Goal: Information Seeking & Learning: Get advice/opinions

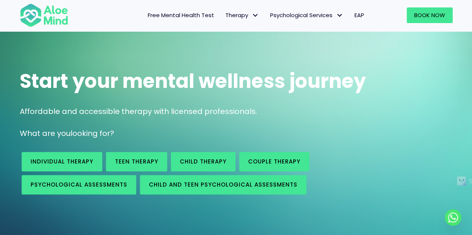
scroll to position [37, 0]
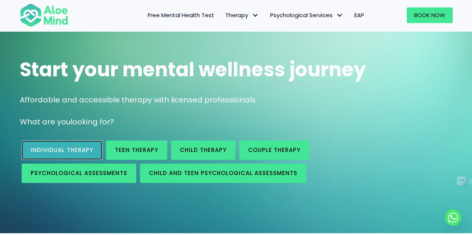
click at [63, 148] on span "Individual therapy" at bounding box center [62, 150] width 63 height 8
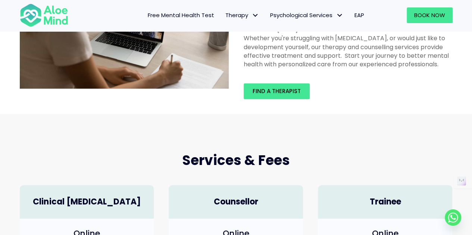
scroll to position [75, 0]
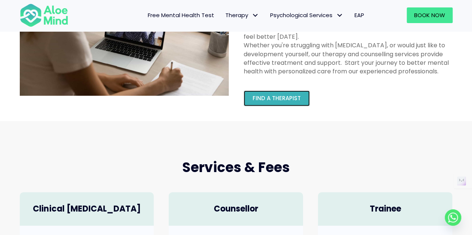
click at [277, 102] on span "Find a therapist" at bounding box center [276, 98] width 48 height 8
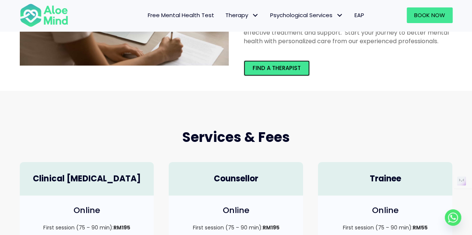
scroll to position [186, 0]
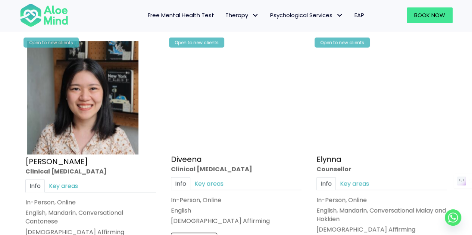
scroll to position [970, 0]
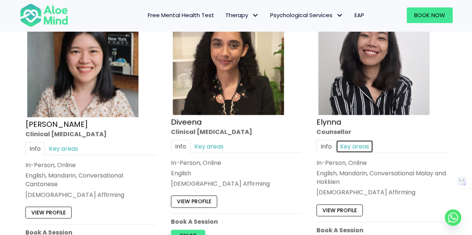
click at [351, 146] on link "Key areas" at bounding box center [354, 146] width 37 height 13
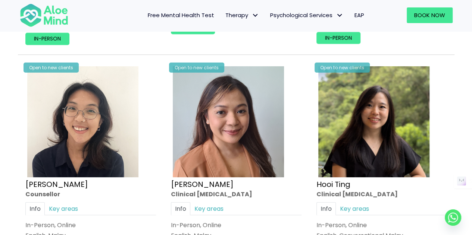
scroll to position [1231, 0]
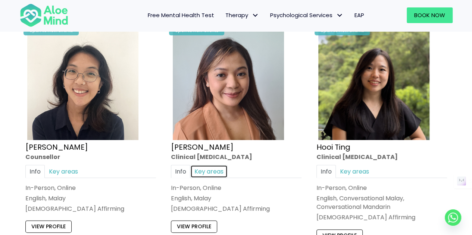
click at [211, 165] on link "Key areas" at bounding box center [208, 171] width 37 height 13
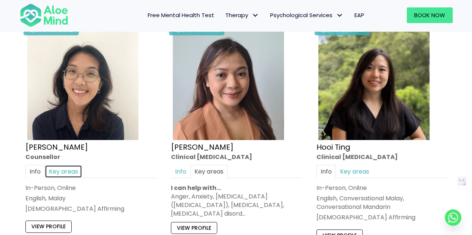
click at [73, 171] on link "Key areas" at bounding box center [63, 171] width 37 height 13
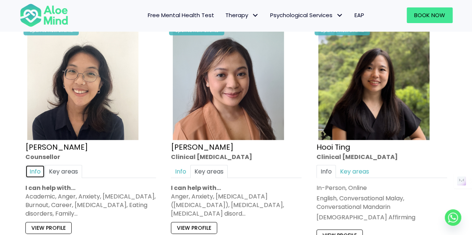
click at [38, 166] on link "Info" at bounding box center [34, 171] width 19 height 13
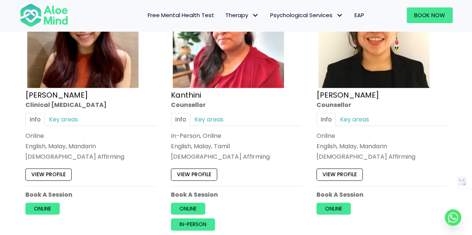
scroll to position [1529, 0]
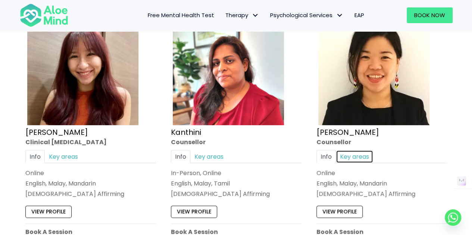
click at [366, 154] on link "Key areas" at bounding box center [354, 156] width 37 height 13
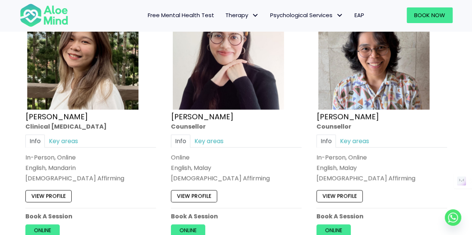
scroll to position [1827, 0]
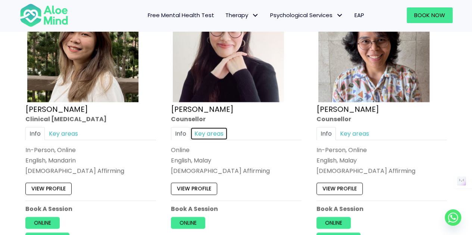
click at [210, 129] on link "Key areas" at bounding box center [208, 133] width 37 height 13
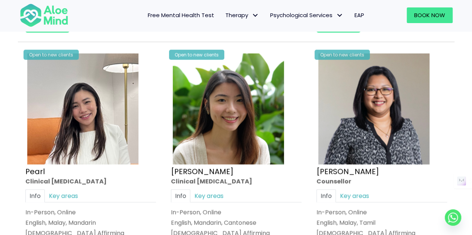
scroll to position [2051, 0]
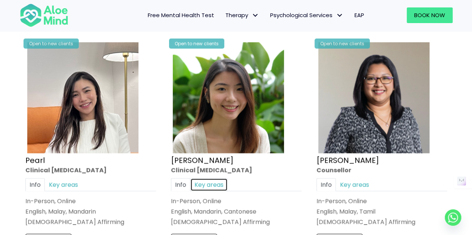
click at [214, 181] on link "Key areas" at bounding box center [208, 184] width 37 height 13
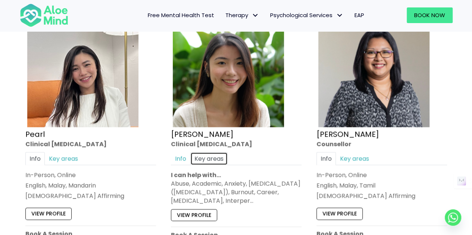
scroll to position [2088, 0]
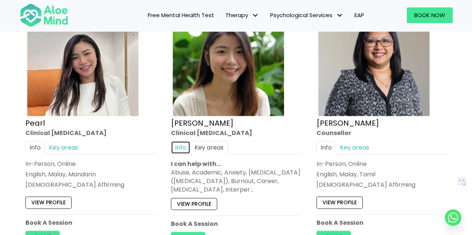
click at [181, 144] on link "Info" at bounding box center [180, 147] width 19 height 13
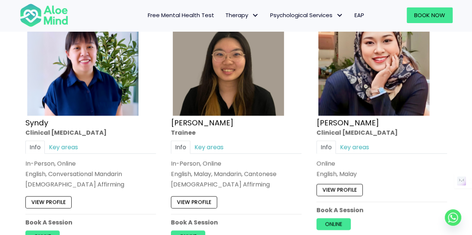
scroll to position [2387, 0]
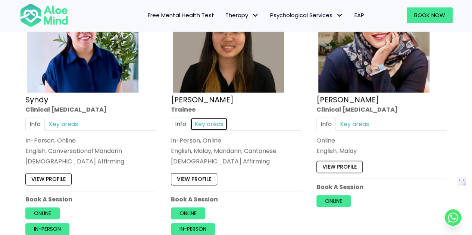
click at [206, 120] on link "Key areas" at bounding box center [208, 124] width 37 height 13
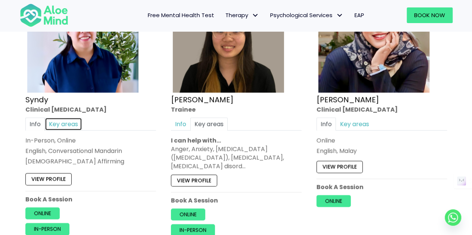
click at [80, 118] on link "Key areas" at bounding box center [63, 124] width 37 height 13
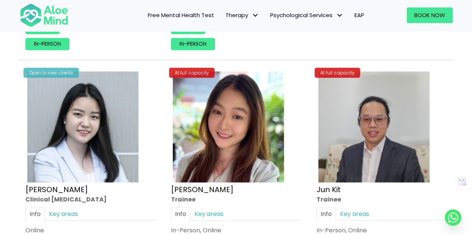
scroll to position [2610, 0]
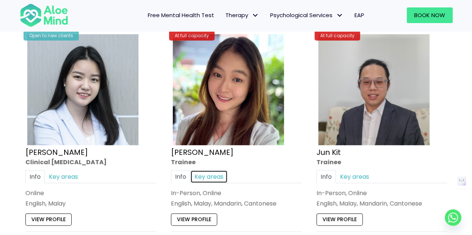
click at [217, 170] on link "Key areas" at bounding box center [208, 176] width 37 height 13
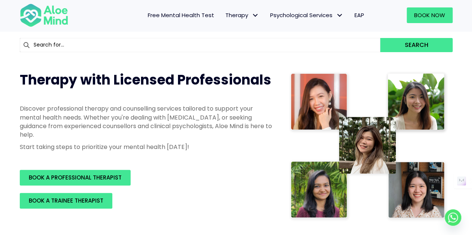
scroll to position [0, 0]
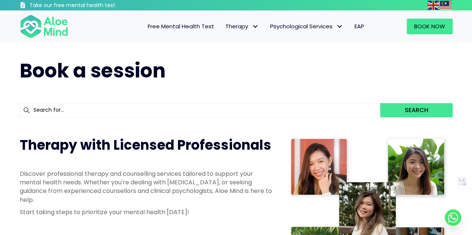
click at [189, 24] on span "Free Mental Health Test" at bounding box center [181, 26] width 66 height 8
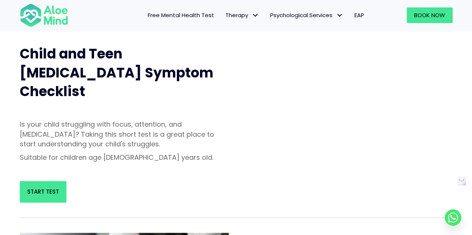
scroll to position [224, 0]
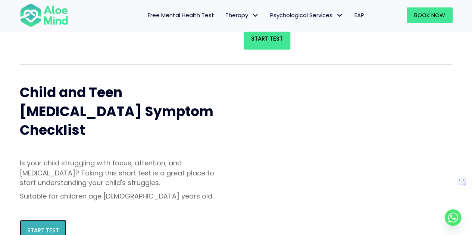
click at [55, 227] on span "Start Test" at bounding box center [43, 231] width 32 height 8
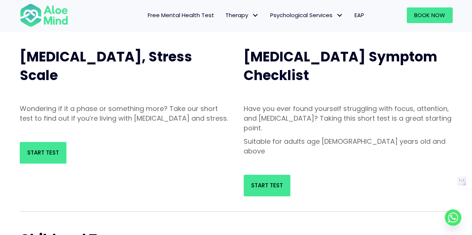
scroll to position [75, 0]
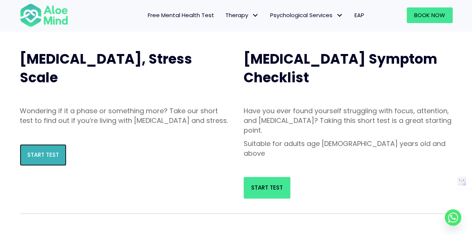
click at [51, 159] on span "Start Test" at bounding box center [43, 155] width 32 height 8
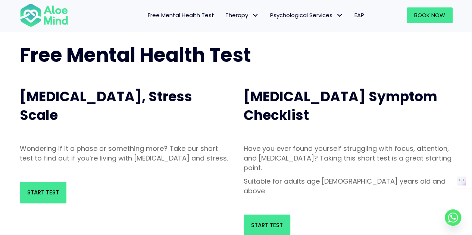
scroll to position [0, 0]
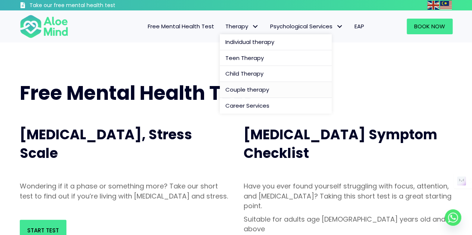
click at [251, 89] on span "Couple therapy" at bounding box center [247, 90] width 44 height 8
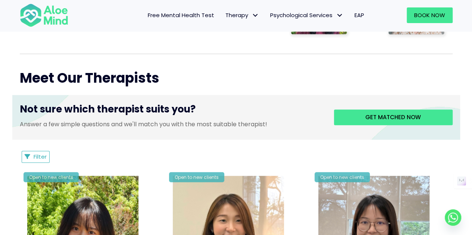
scroll to position [261, 0]
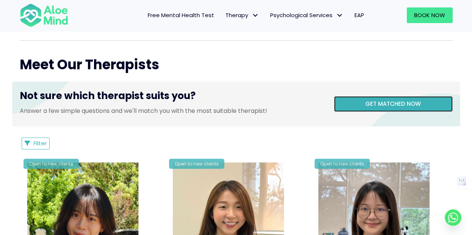
click at [382, 110] on link "Get matched now" at bounding box center [393, 104] width 119 height 16
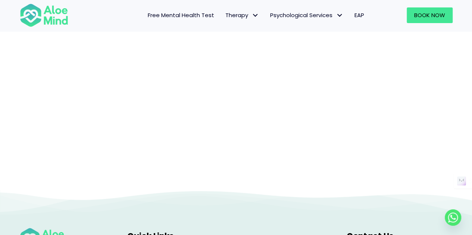
scroll to position [151, 0]
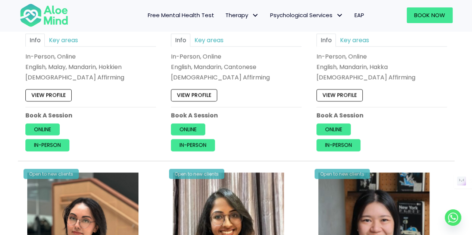
scroll to position [522, 0]
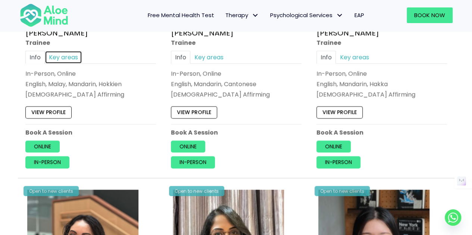
click at [73, 57] on link "Key areas" at bounding box center [63, 57] width 37 height 13
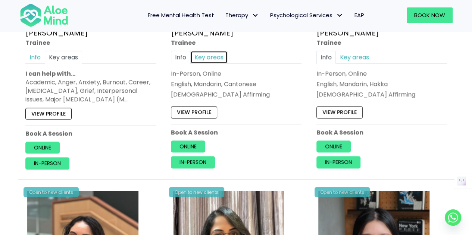
click at [216, 56] on link "Key areas" at bounding box center [208, 57] width 37 height 13
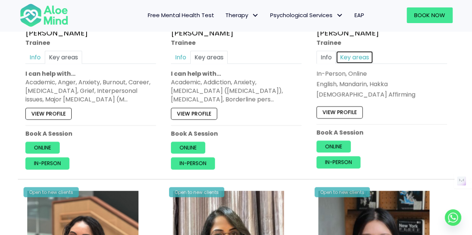
click at [359, 58] on link "Key areas" at bounding box center [354, 57] width 37 height 13
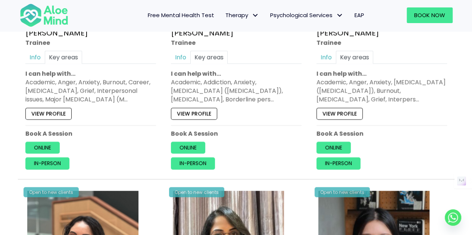
click at [109, 100] on div "Academic, Anger, Anxiety, Burnout, Career, Depression, Grief, Interpersonal iss…" at bounding box center [90, 91] width 131 height 26
click at [56, 114] on link "View profile" at bounding box center [48, 114] width 46 height 12
click at [213, 113] on link "View profile" at bounding box center [194, 114] width 46 height 12
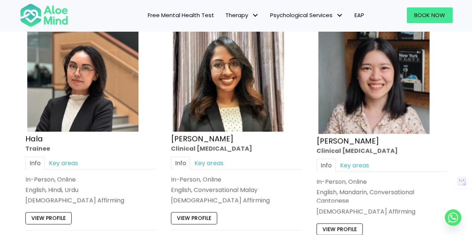
scroll to position [709, 0]
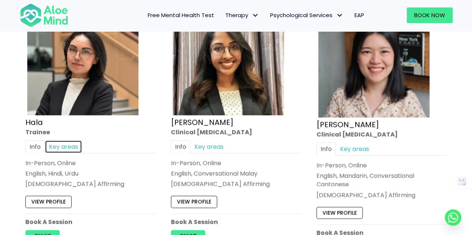
click at [74, 147] on link "Key areas" at bounding box center [63, 147] width 37 height 13
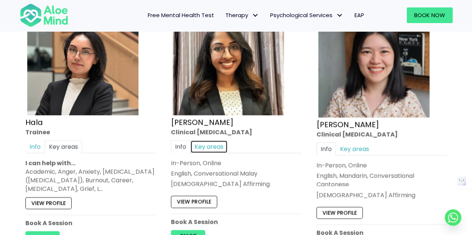
click at [217, 147] on link "Key areas" at bounding box center [208, 147] width 37 height 13
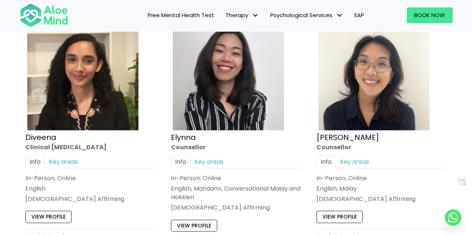
scroll to position [970, 0]
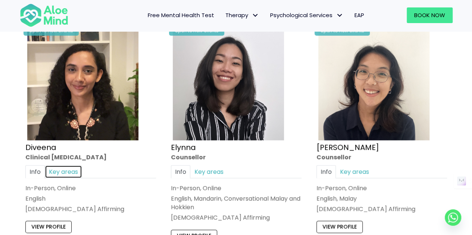
click at [72, 168] on link "Key areas" at bounding box center [63, 171] width 37 height 13
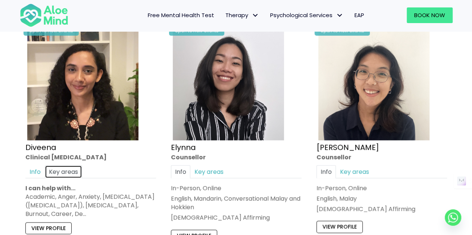
scroll to position [1044, 0]
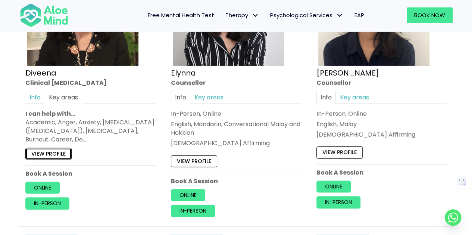
click at [52, 149] on link "View profile" at bounding box center [48, 154] width 46 height 12
click at [213, 156] on link "View profile" at bounding box center [194, 161] width 46 height 12
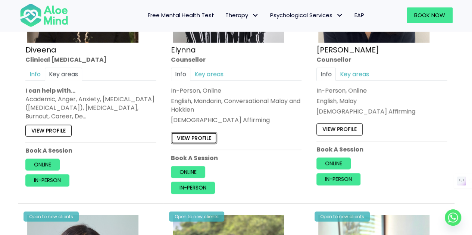
scroll to position [1081, 0]
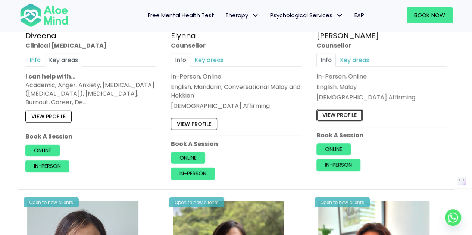
click at [334, 109] on link "View profile" at bounding box center [339, 115] width 46 height 12
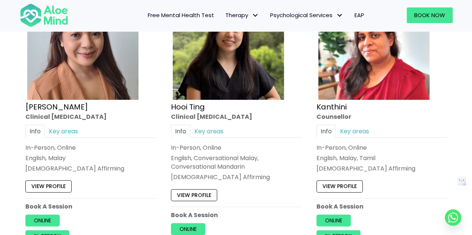
scroll to position [1305, 0]
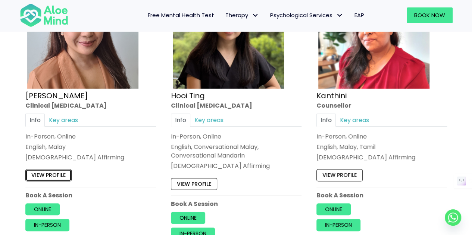
click at [57, 171] on link "View profile" at bounding box center [48, 175] width 46 height 12
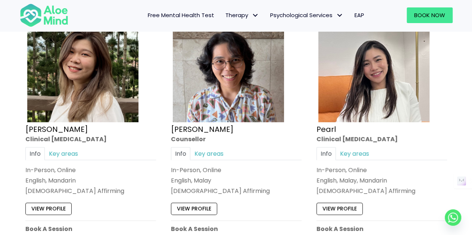
scroll to position [1566, 0]
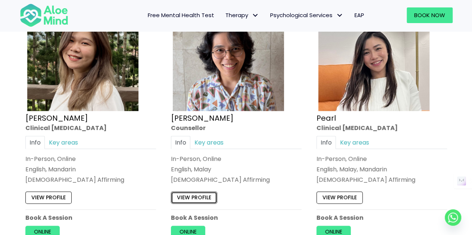
click at [192, 198] on link "View profile" at bounding box center [194, 198] width 46 height 12
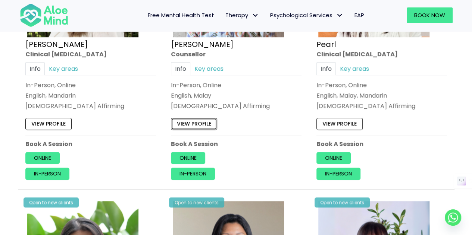
scroll to position [1641, 0]
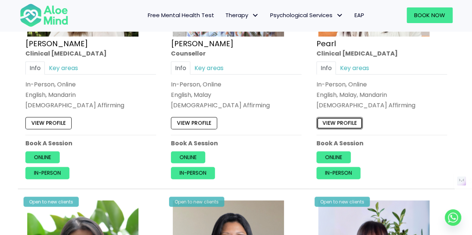
click at [344, 117] on link "View profile" at bounding box center [339, 123] width 46 height 12
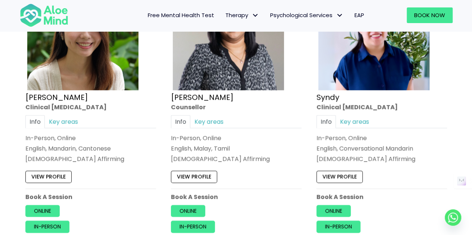
scroll to position [1865, 0]
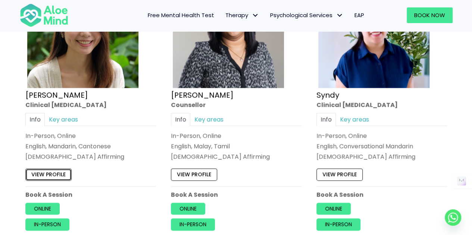
click at [67, 173] on link "View profile" at bounding box center [48, 175] width 46 height 12
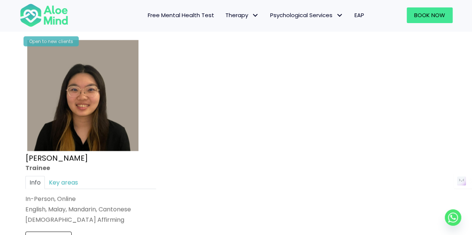
scroll to position [2088, 0]
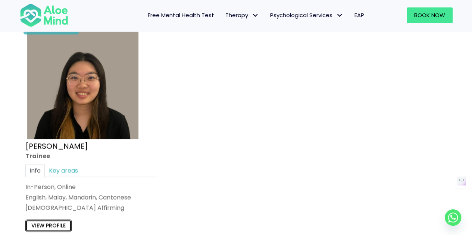
click at [51, 220] on link "View profile" at bounding box center [48, 226] width 46 height 12
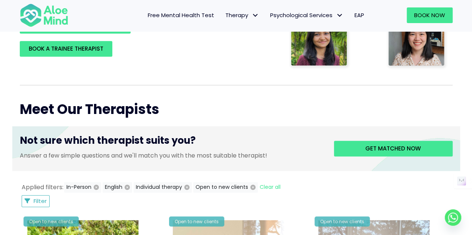
scroll to position [0, 0]
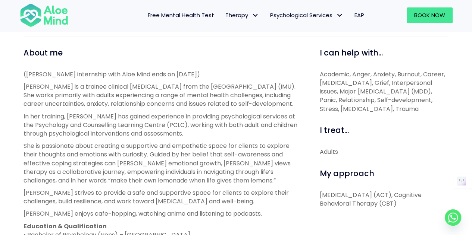
scroll to position [261, 0]
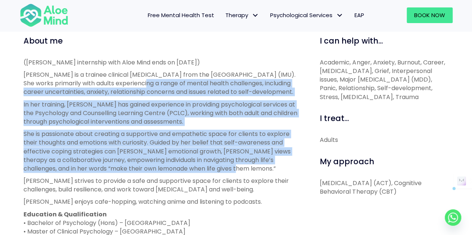
drag, startPoint x: 113, startPoint y: 87, endPoint x: 233, endPoint y: 171, distance: 146.8
click at [233, 171] on div "([PERSON_NAME] internship with Aloe Mind ends on [DATE]) [PERSON_NAME] is a tra…" at bounding box center [162, 159] width 279 height 203
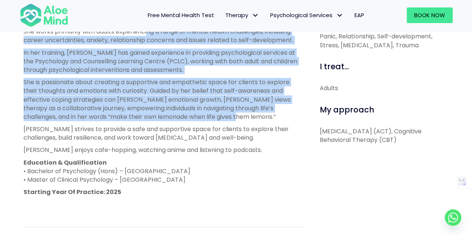
scroll to position [298, 0]
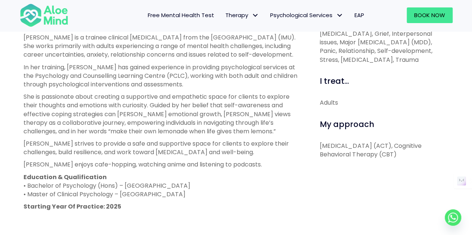
click at [233, 164] on p "[PERSON_NAME] enjoys cafe-hopping, watching anime and listening to podcasts." at bounding box center [162, 164] width 279 height 9
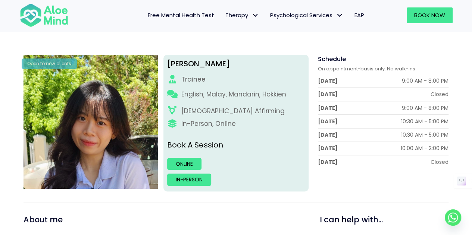
scroll to position [75, 0]
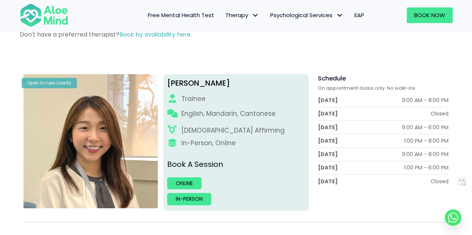
scroll to position [75, 0]
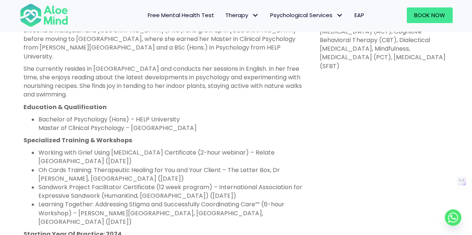
scroll to position [485, 0]
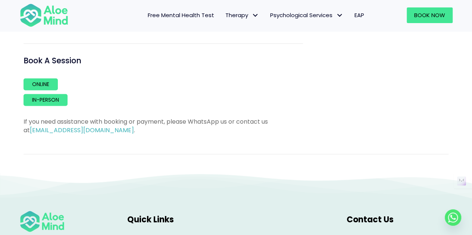
scroll to position [597, 0]
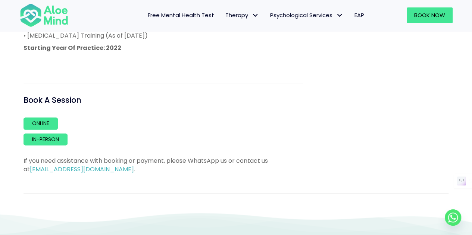
scroll to position [522, 0]
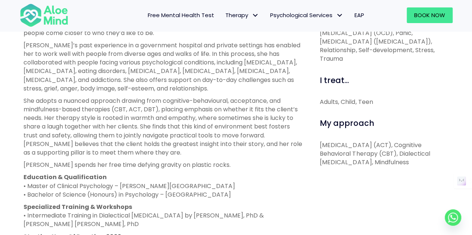
scroll to position [336, 0]
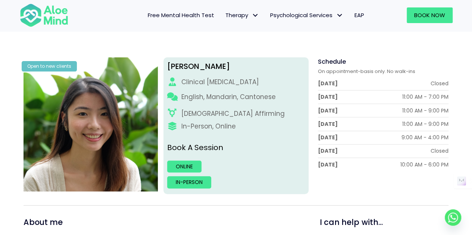
scroll to position [75, 0]
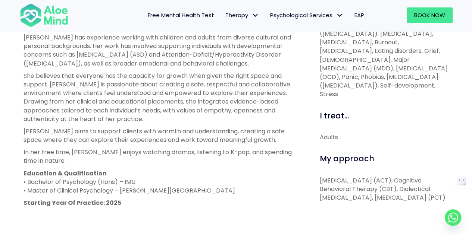
scroll to position [336, 0]
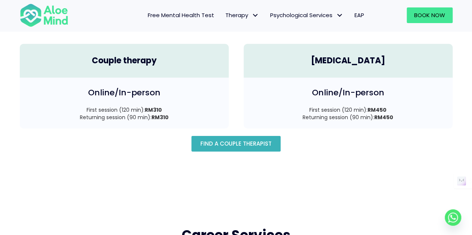
scroll to position [1105, 0]
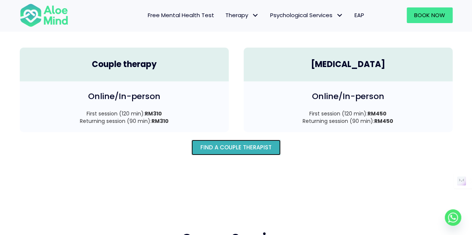
click at [217, 144] on span "Find A Couple Therapist" at bounding box center [235, 148] width 71 height 8
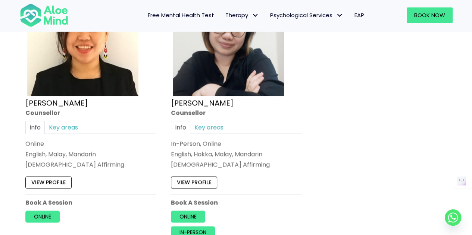
scroll to position [746, 0]
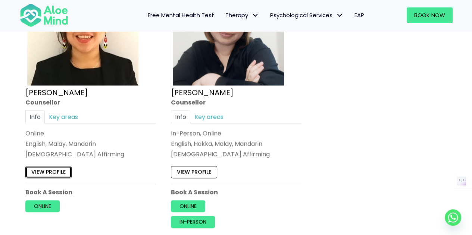
click at [66, 172] on link "View profile" at bounding box center [48, 172] width 46 height 12
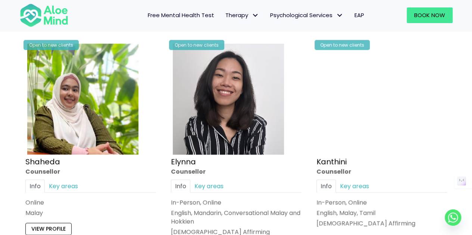
scroll to position [0, 0]
